Goal: Task Accomplishment & Management: Manage account settings

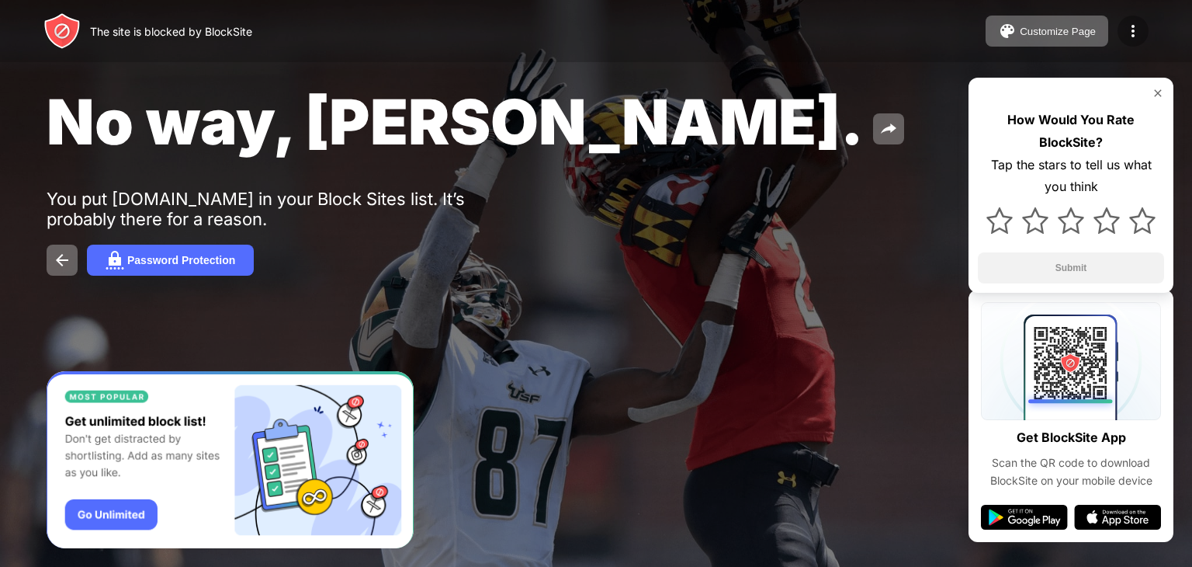
click at [1127, 35] on img at bounding box center [1133, 31] width 19 height 19
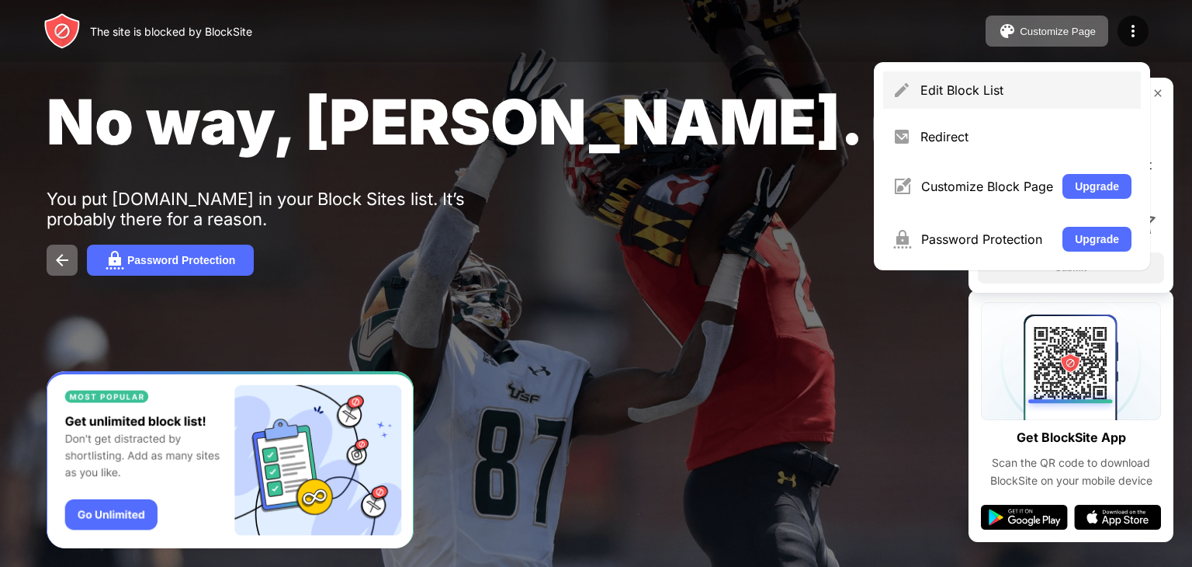
click at [966, 85] on div "Edit Block List" at bounding box center [1026, 90] width 211 height 16
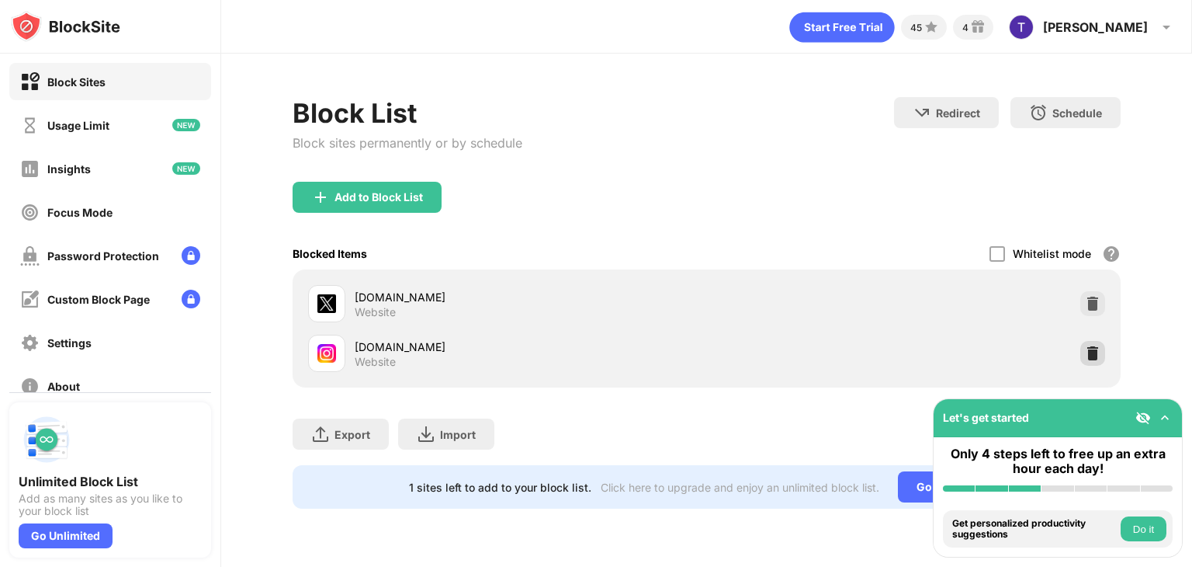
click at [1091, 352] on img at bounding box center [1093, 353] width 16 height 16
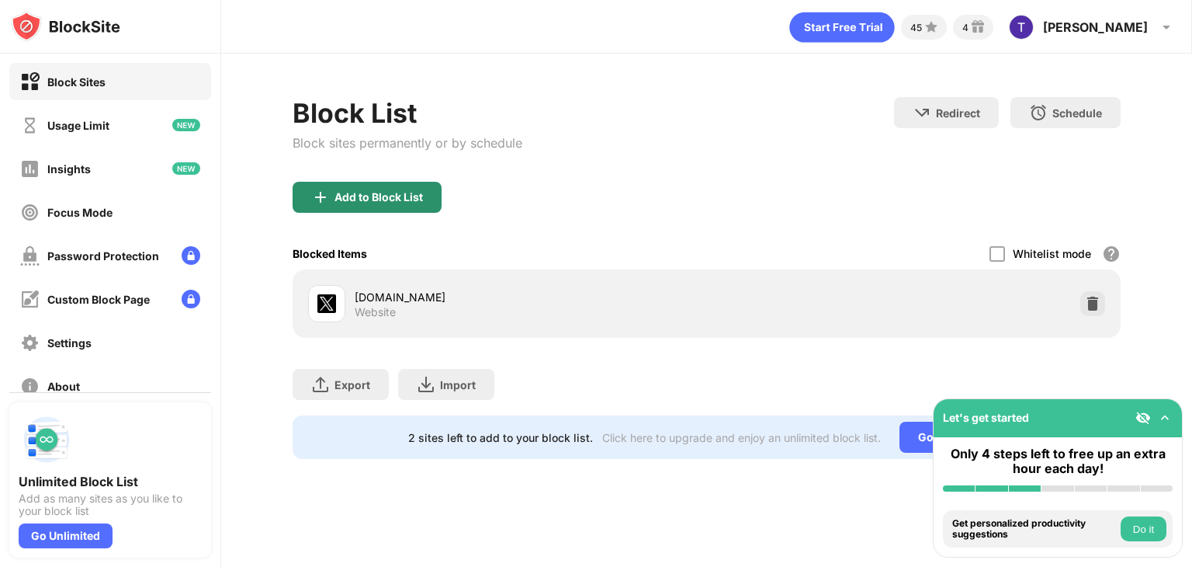
click at [402, 205] on div "Add to Block List" at bounding box center [367, 197] width 149 height 31
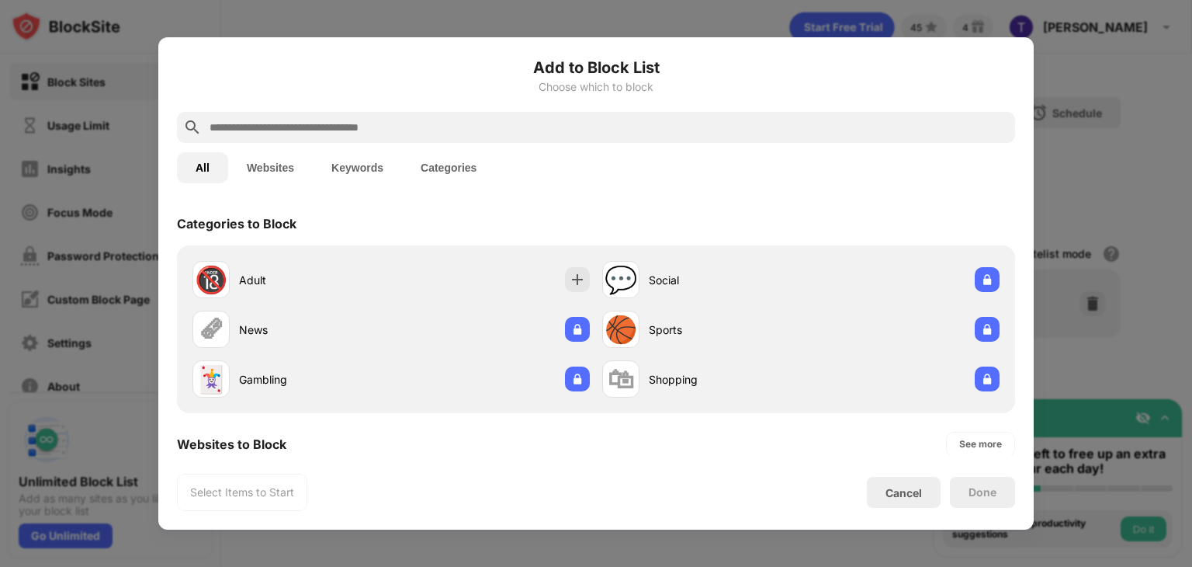
click at [435, 127] on input "text" at bounding box center [608, 127] width 801 height 19
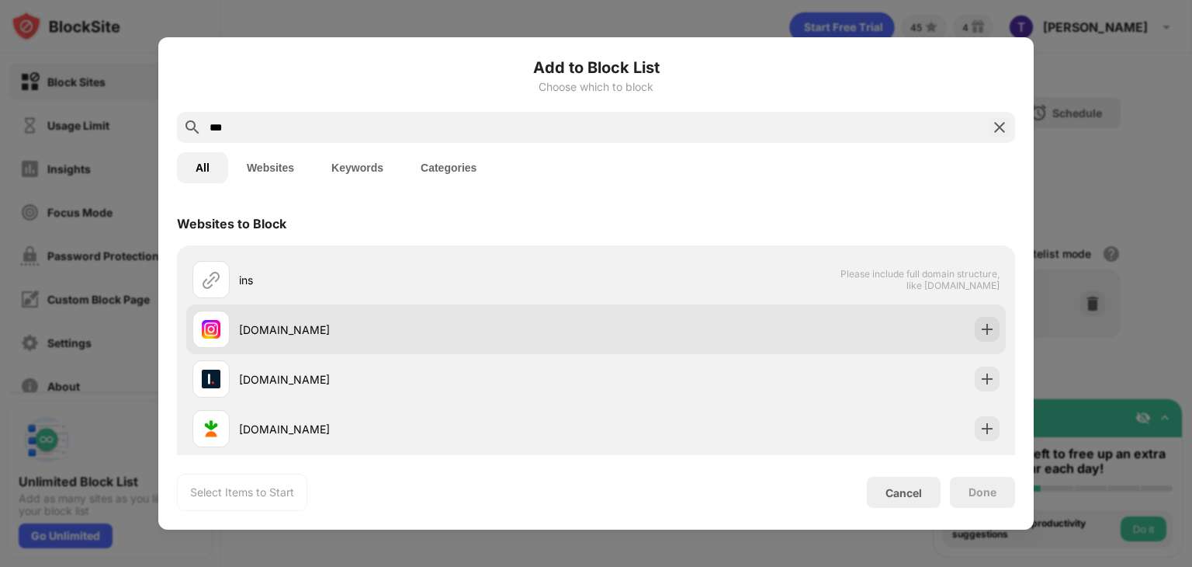
type input "***"
click at [321, 314] on div "[DOMAIN_NAME]" at bounding box center [395, 328] width 404 height 37
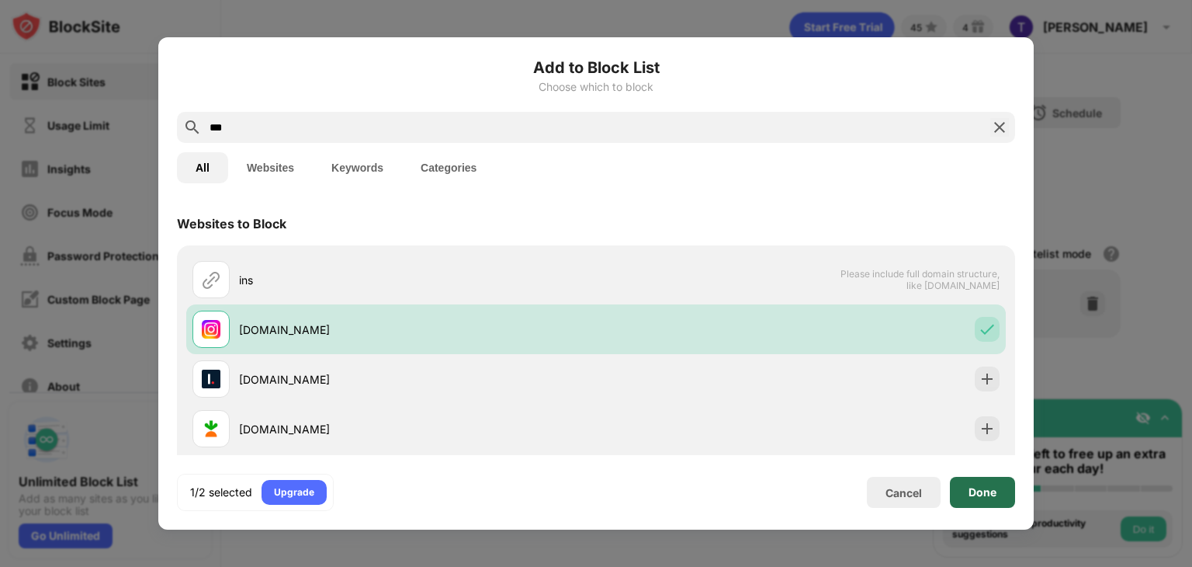
click at [968, 484] on div "Done" at bounding box center [982, 492] width 65 height 31
